Goal: Transaction & Acquisition: Obtain resource

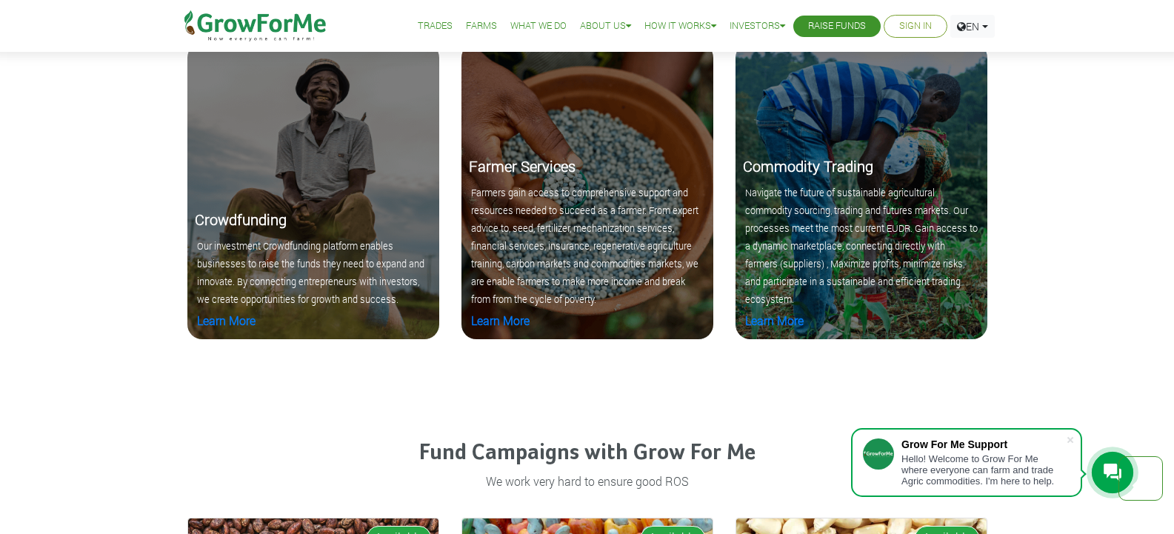
scroll to position [1582, 0]
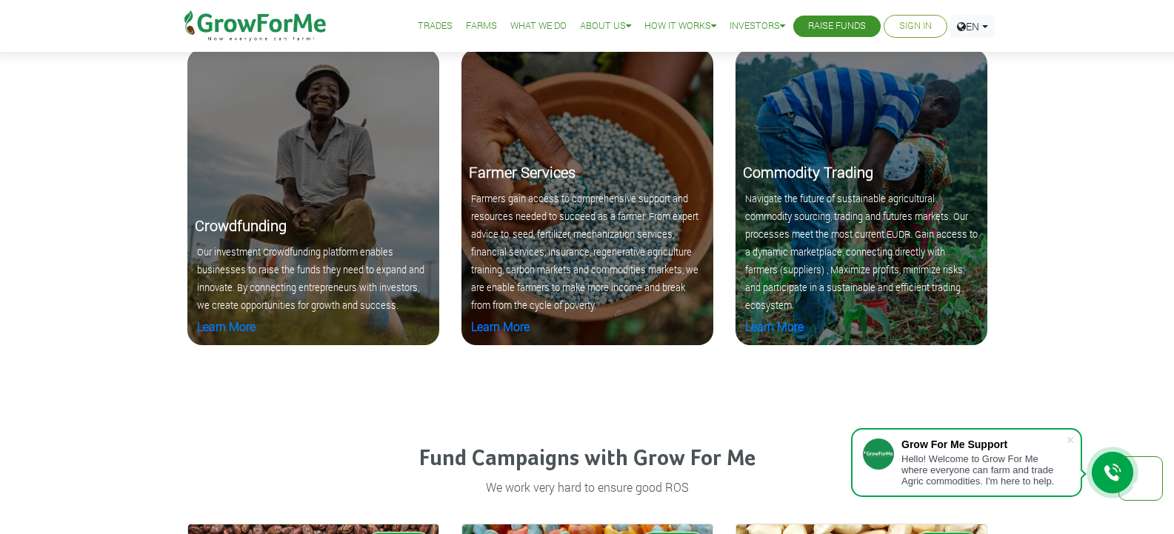
click at [829, 218] on small "Navigate the future of sustainable agricultural commodity sourcing, trading and…" at bounding box center [861, 252] width 233 height 118
click at [756, 324] on link "Learn More" at bounding box center [774, 326] width 59 height 16
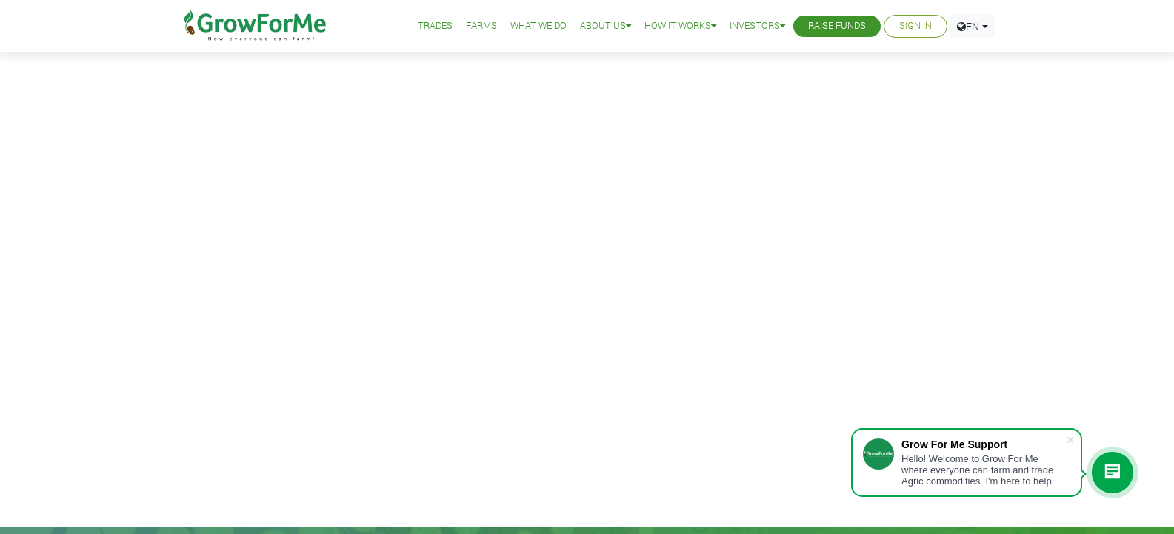
scroll to position [73, 0]
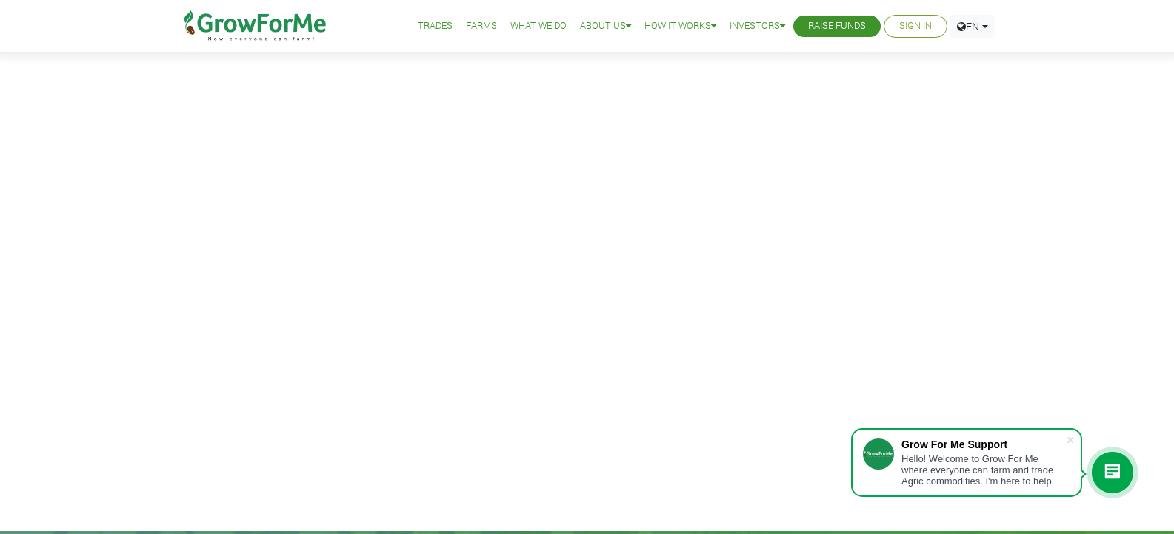
click at [473, 28] on link "Farms" at bounding box center [481, 27] width 31 height 16
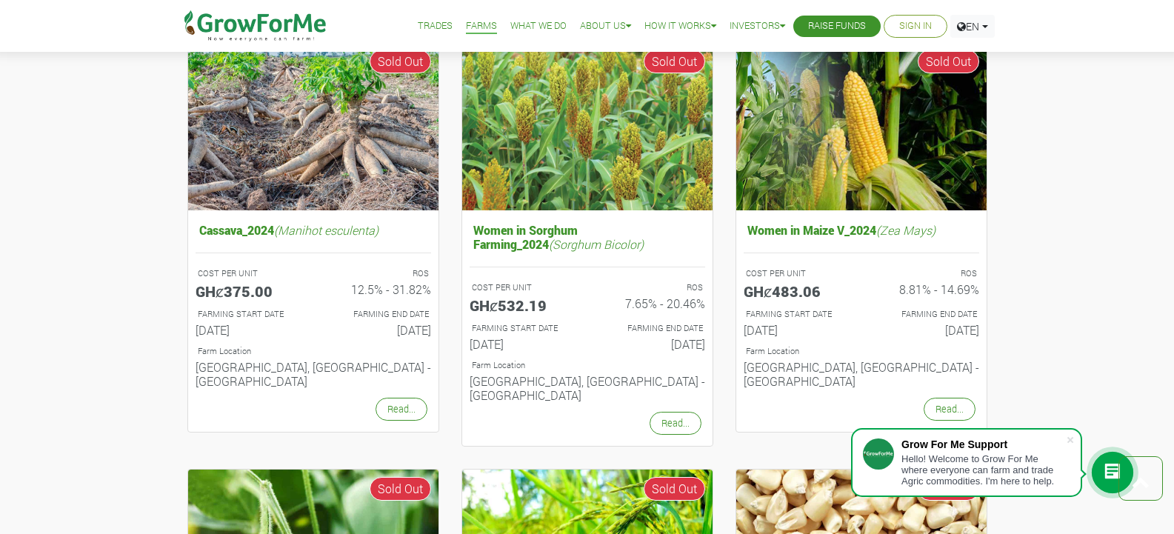
scroll to position [1013, 0]
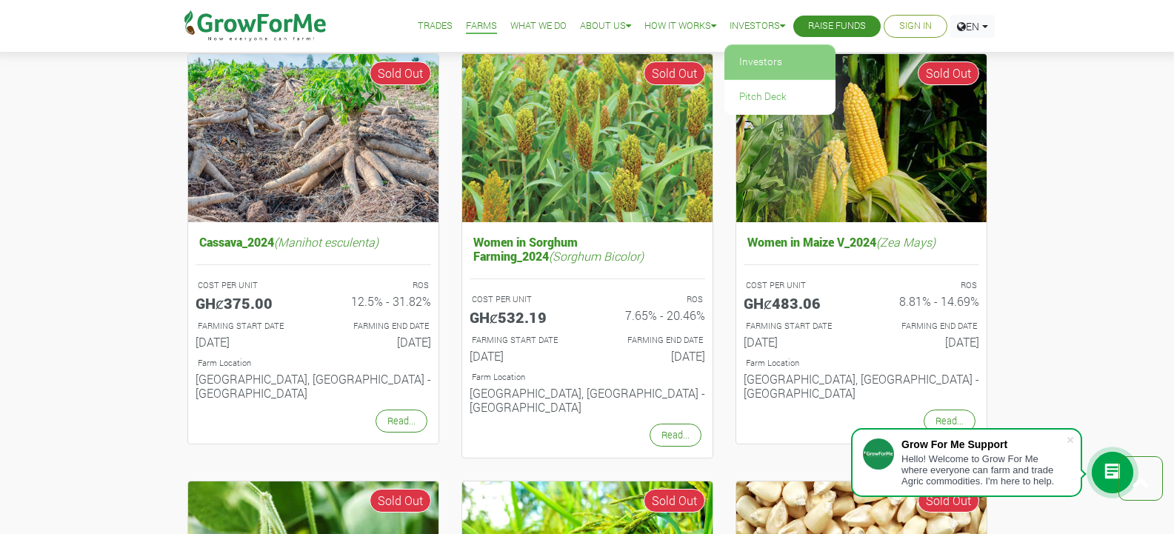
click at [749, 59] on link "Investors" at bounding box center [779, 62] width 111 height 34
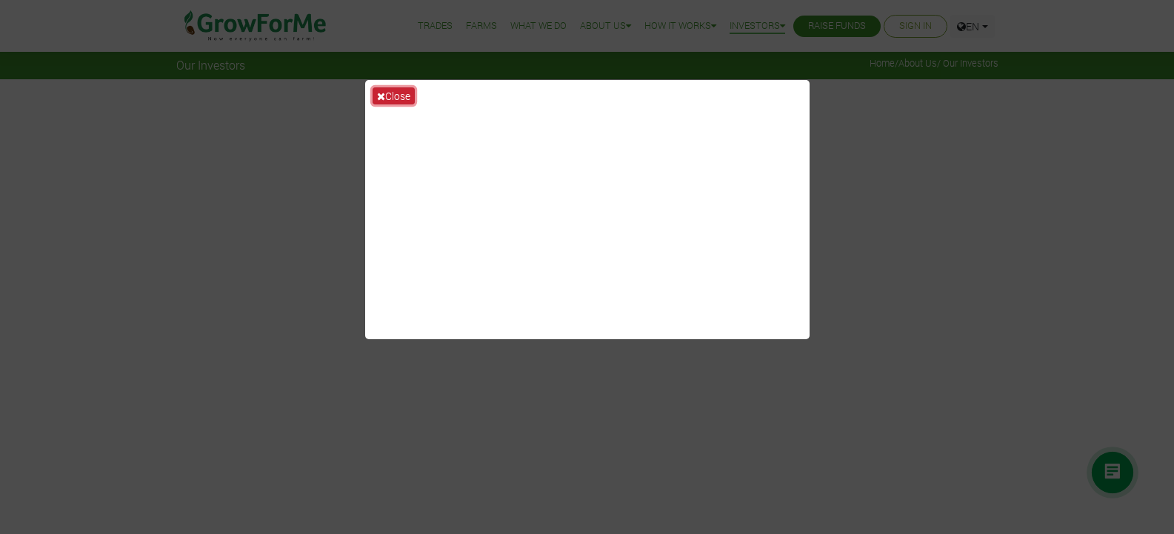
click at [398, 95] on button "Close" at bounding box center [394, 95] width 42 height 17
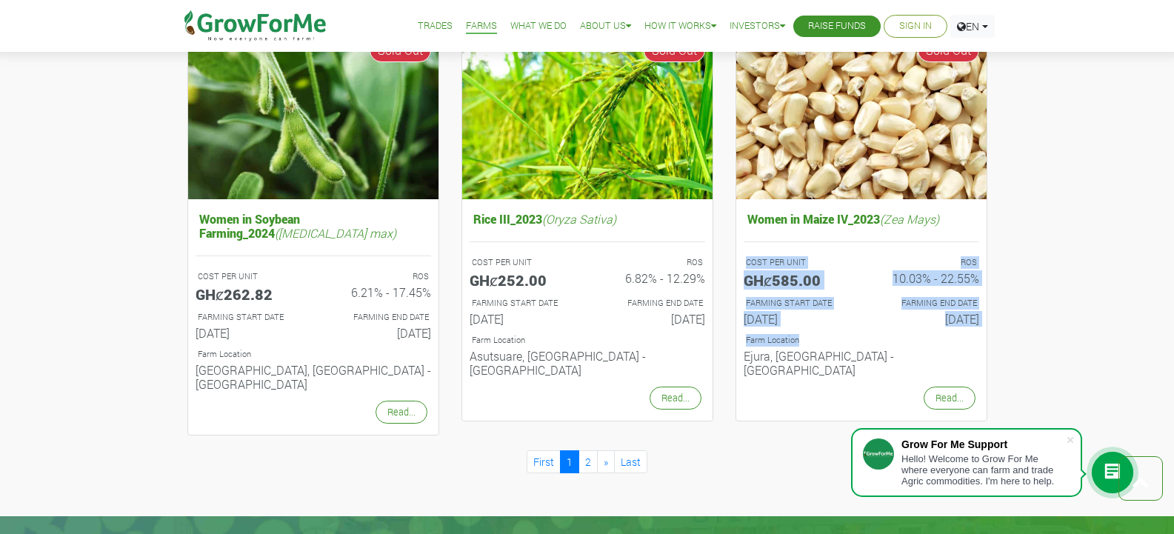
drag, startPoint x: 1173, startPoint y: 302, endPoint x: 1177, endPoint y: 181, distance: 120.8
click at [1173, 182] on html "Grow For Me Support Hello! Welcome to Grow For Me where everyone can farm and t…" at bounding box center [587, 181] width 1174 height 2389
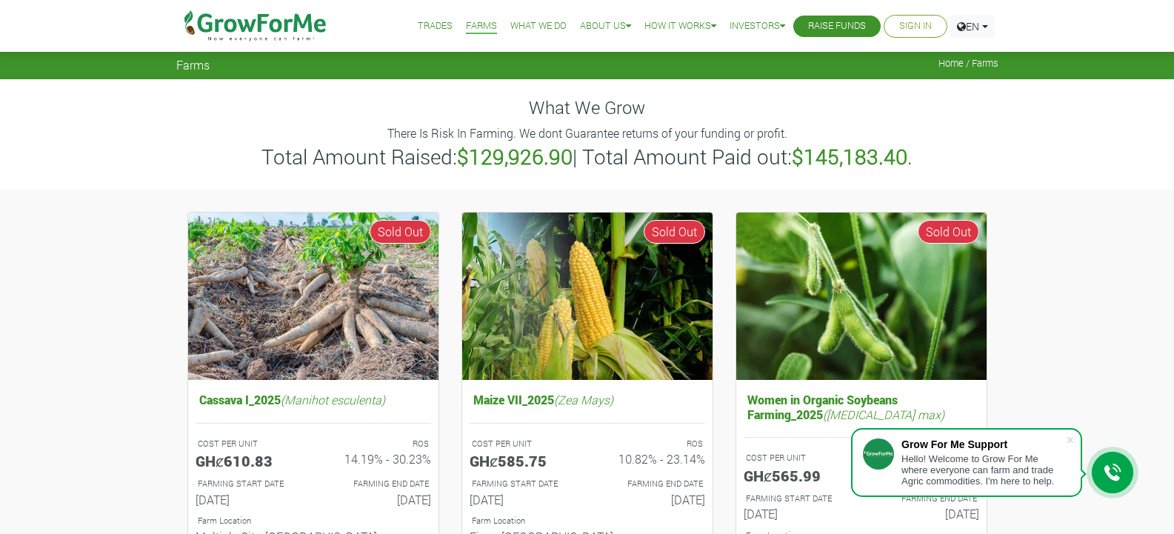
click at [421, 22] on link "Trades" at bounding box center [435, 27] width 35 height 16
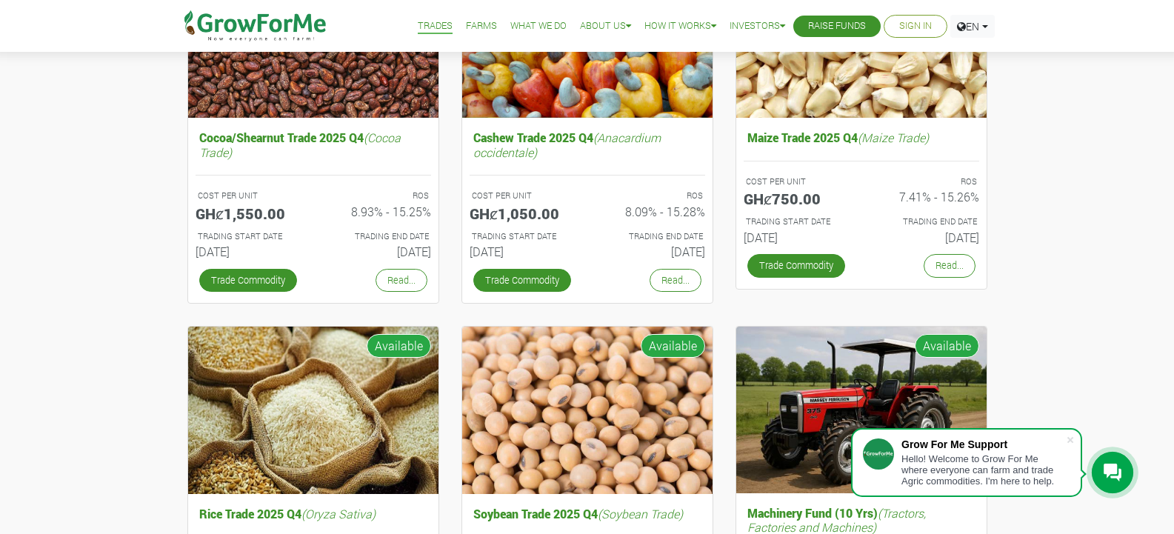
scroll to position [280, 0]
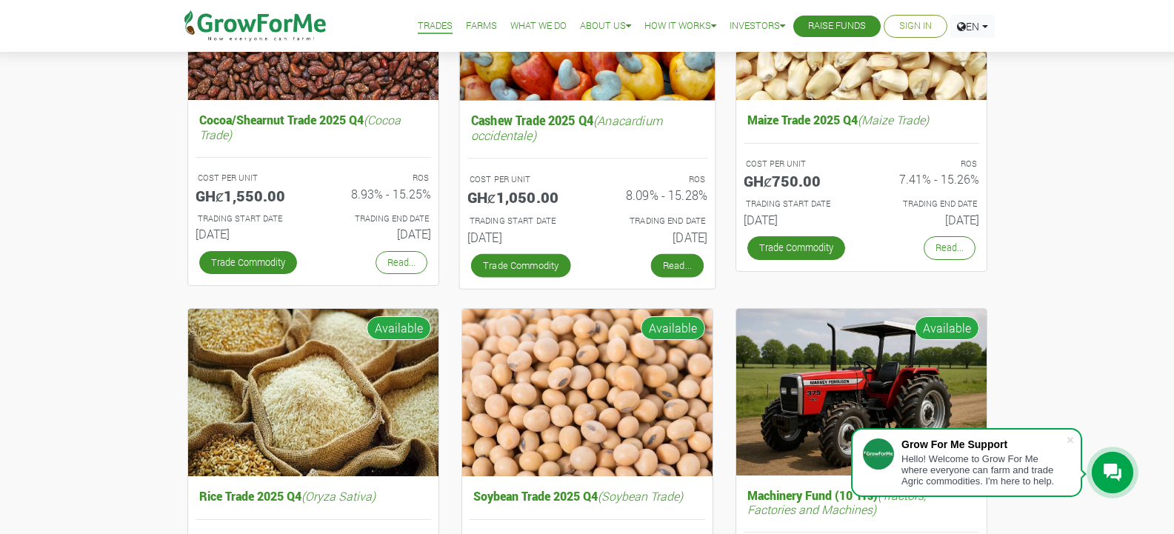
click at [678, 265] on link "Read..." at bounding box center [676, 265] width 53 height 24
